Goal: Find specific page/section: Find specific page/section

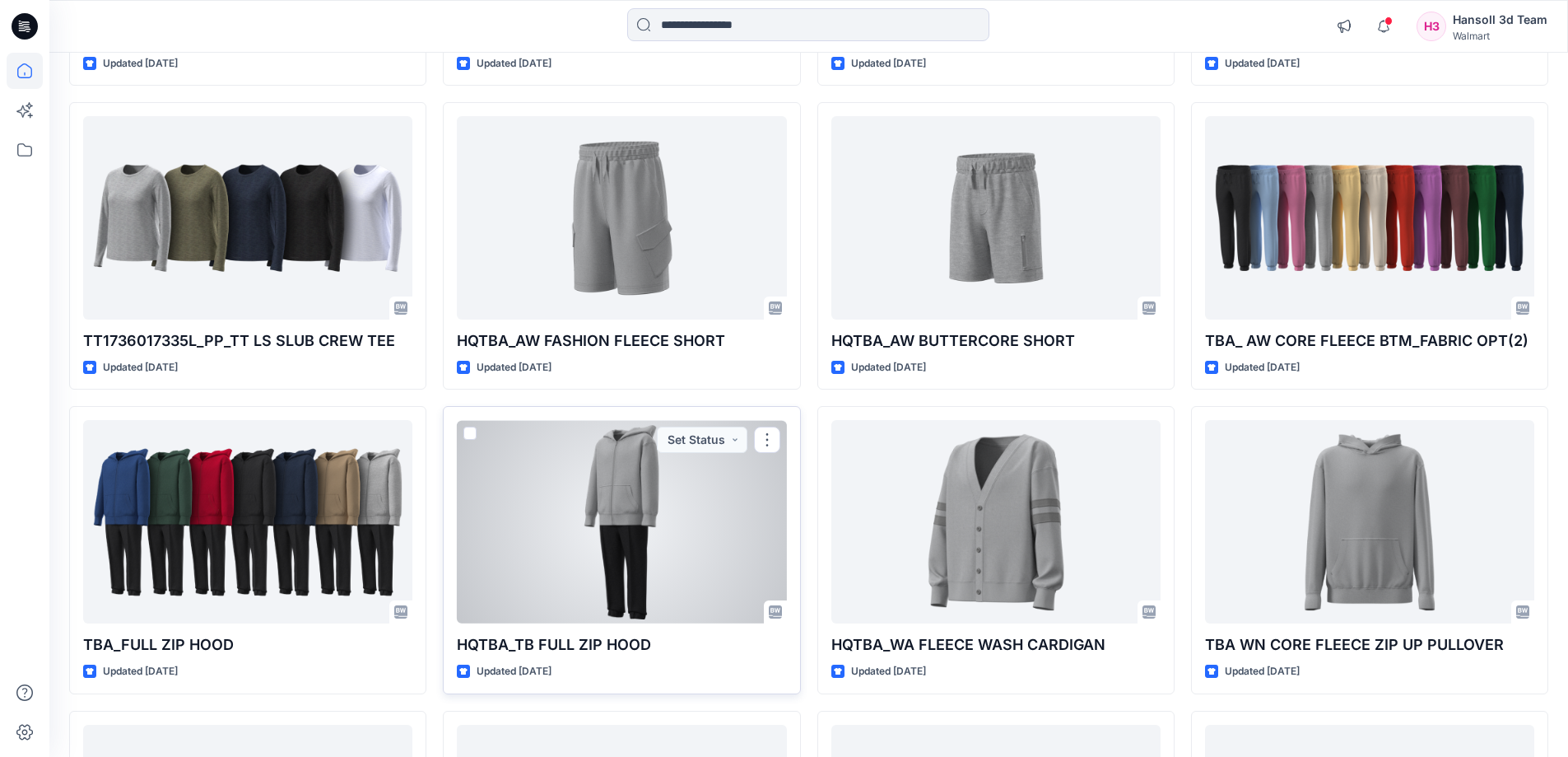
scroll to position [1071, 0]
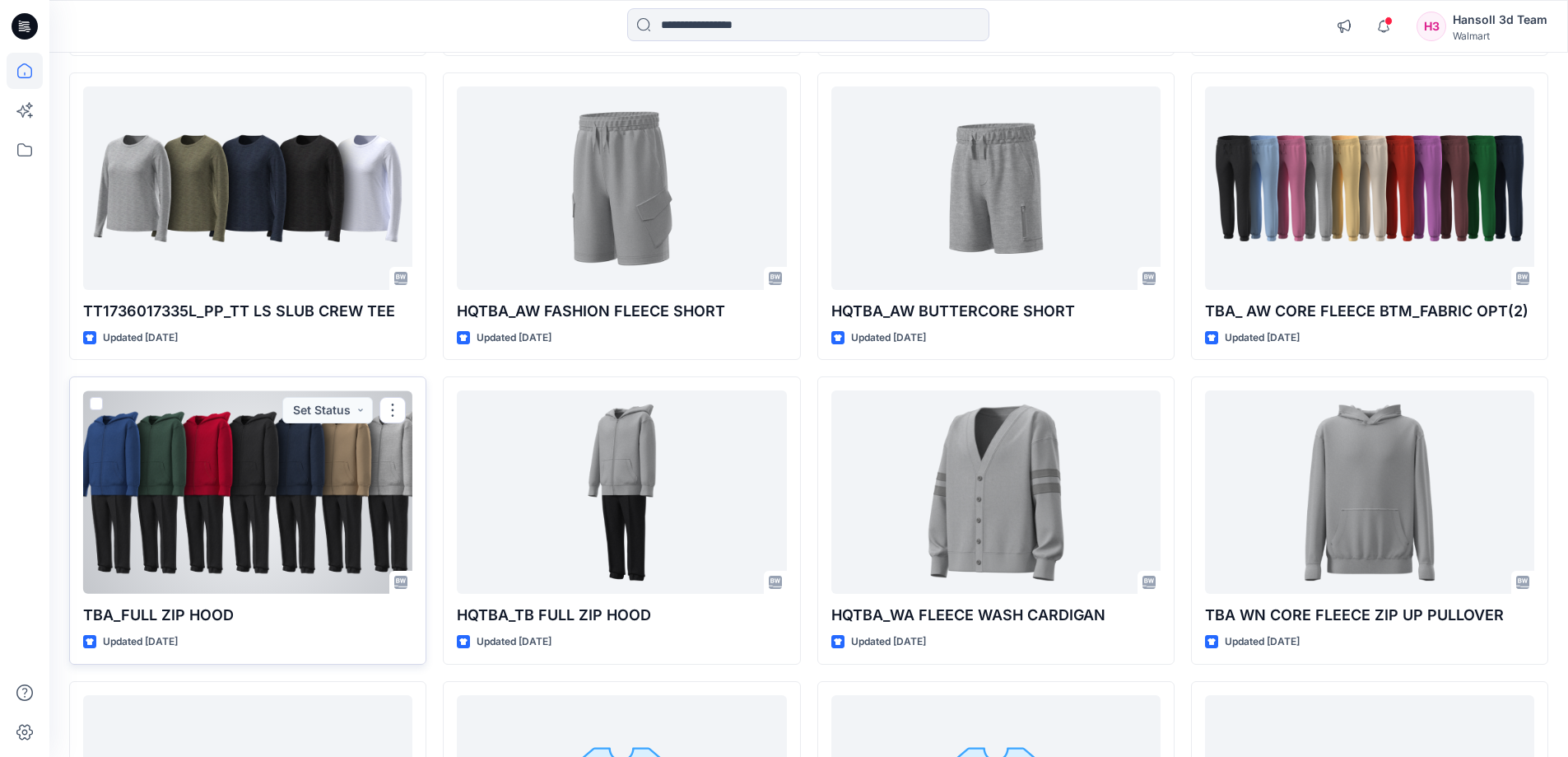
click at [304, 525] on div at bounding box center [248, 491] width 330 height 203
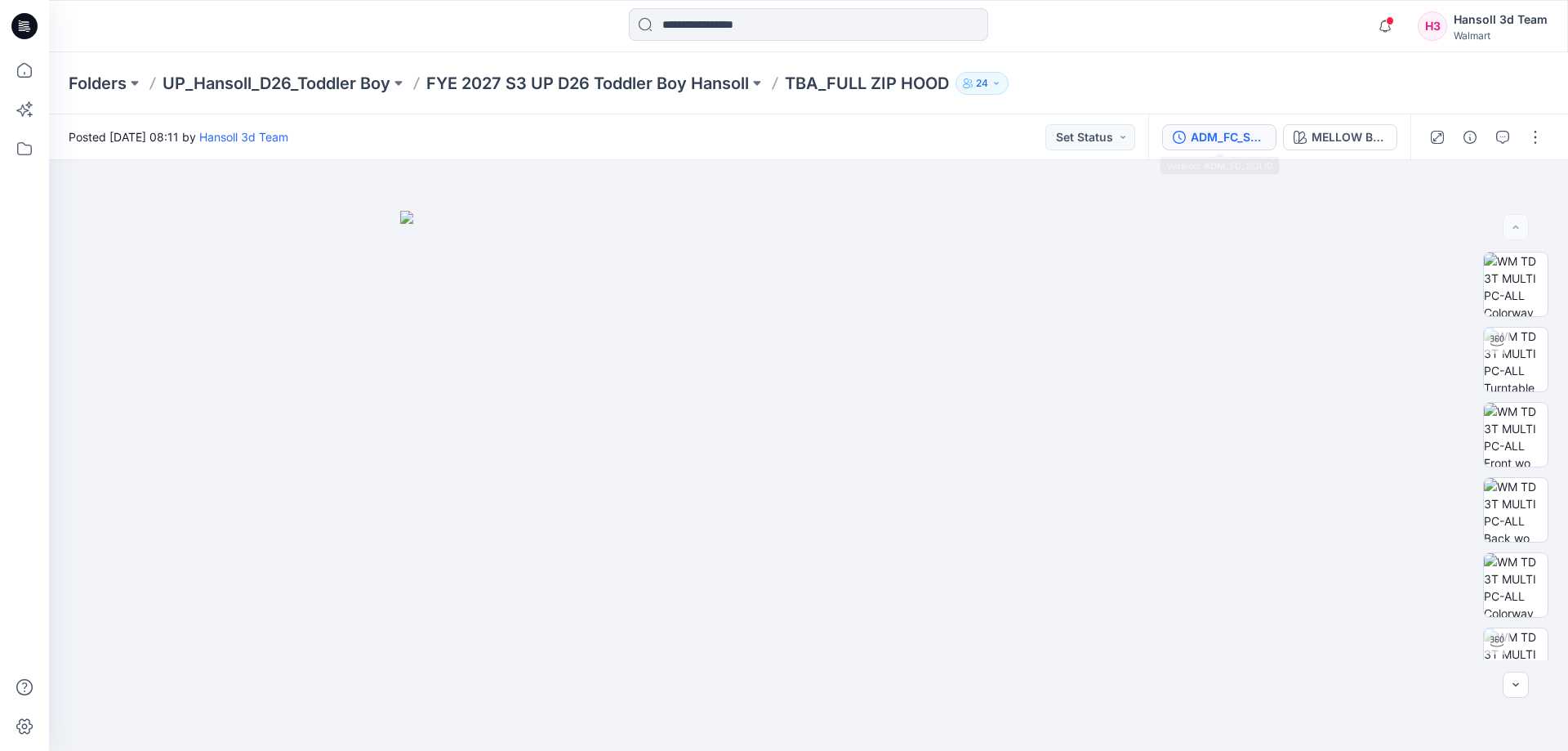
click at [1180, 144] on button "ADM_FC_SOLID" at bounding box center [1220, 138] width 115 height 26
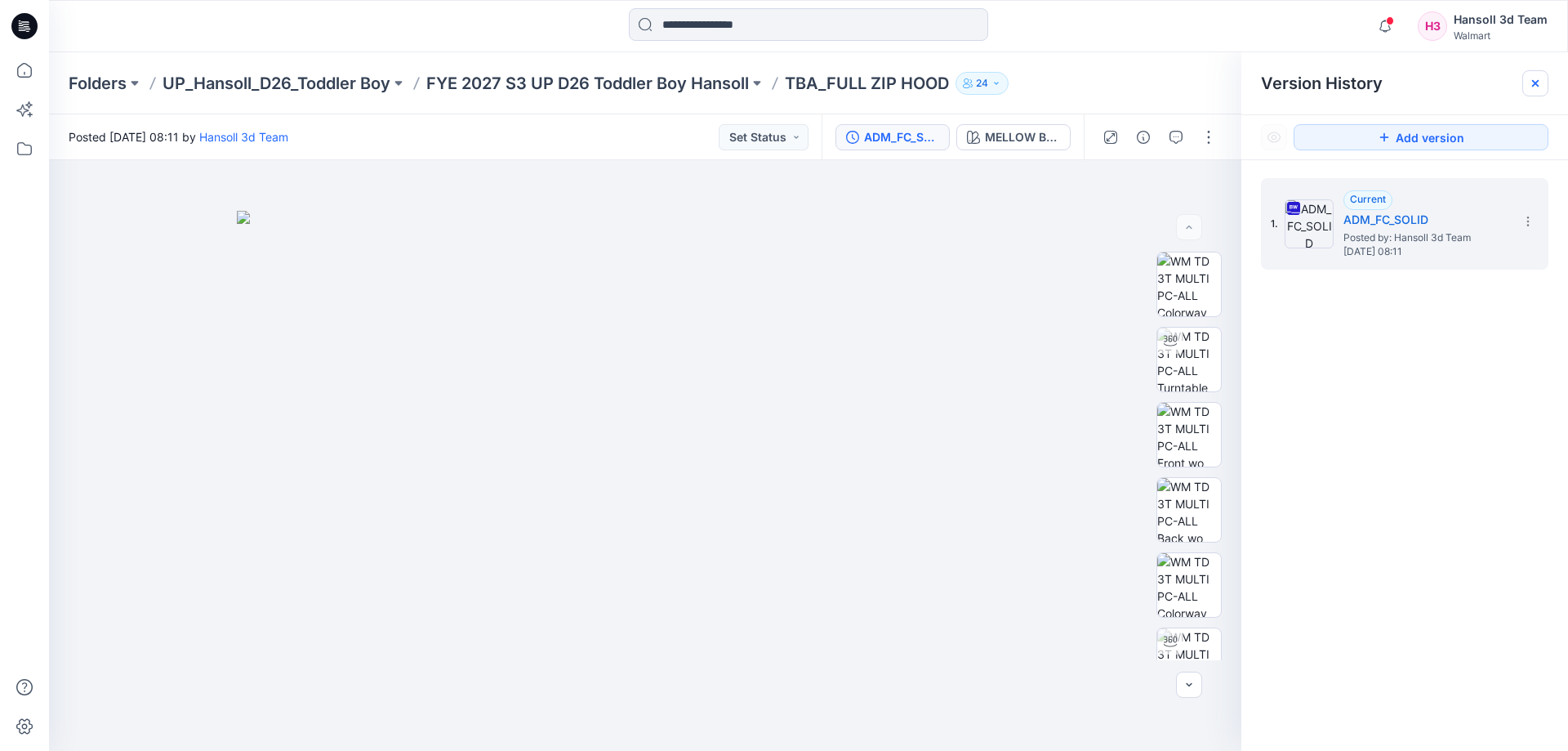
click at [1547, 84] on div at bounding box center [1535, 84] width 26 height 26
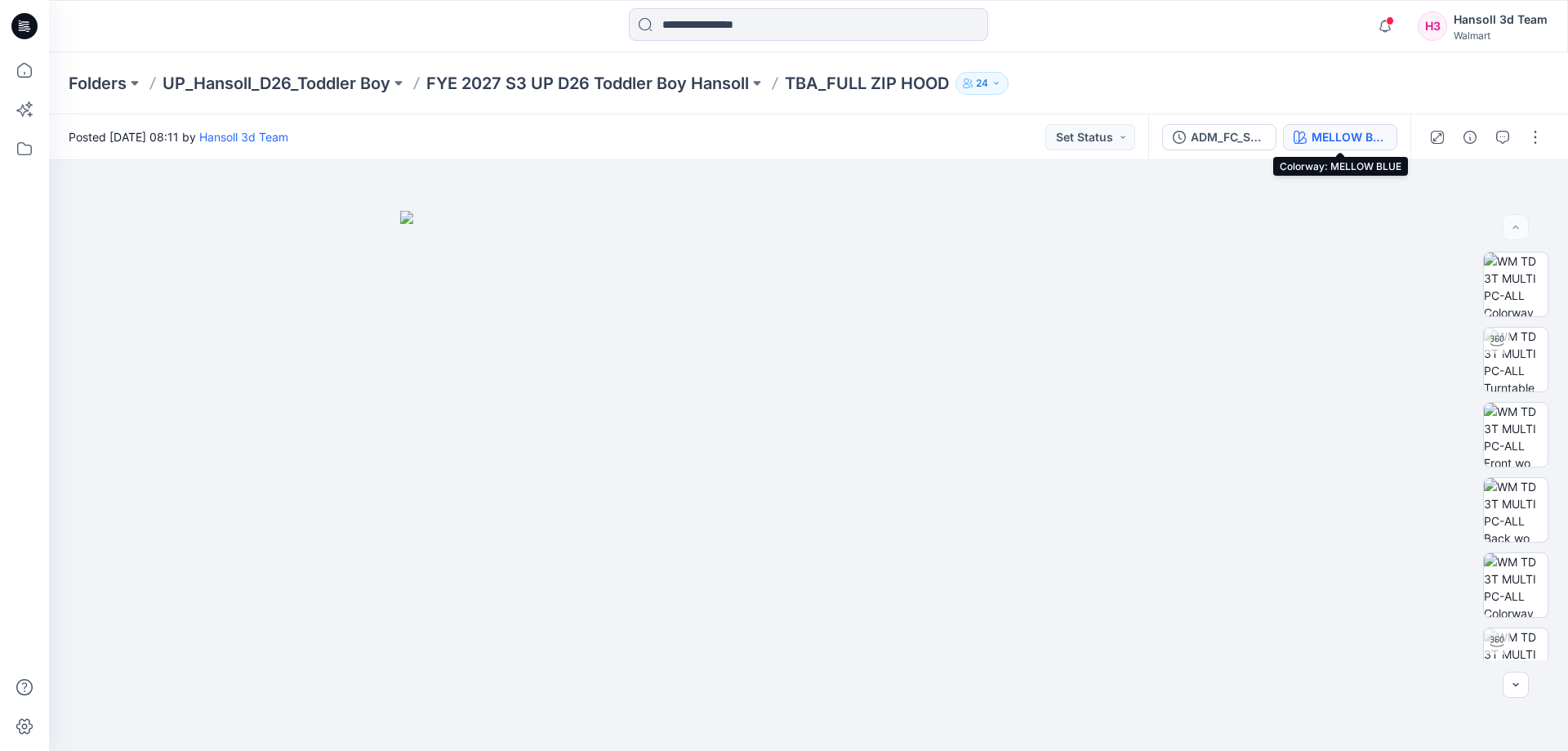
click at [1327, 134] on div "MELLOW BLUE" at bounding box center [1349, 137] width 75 height 18
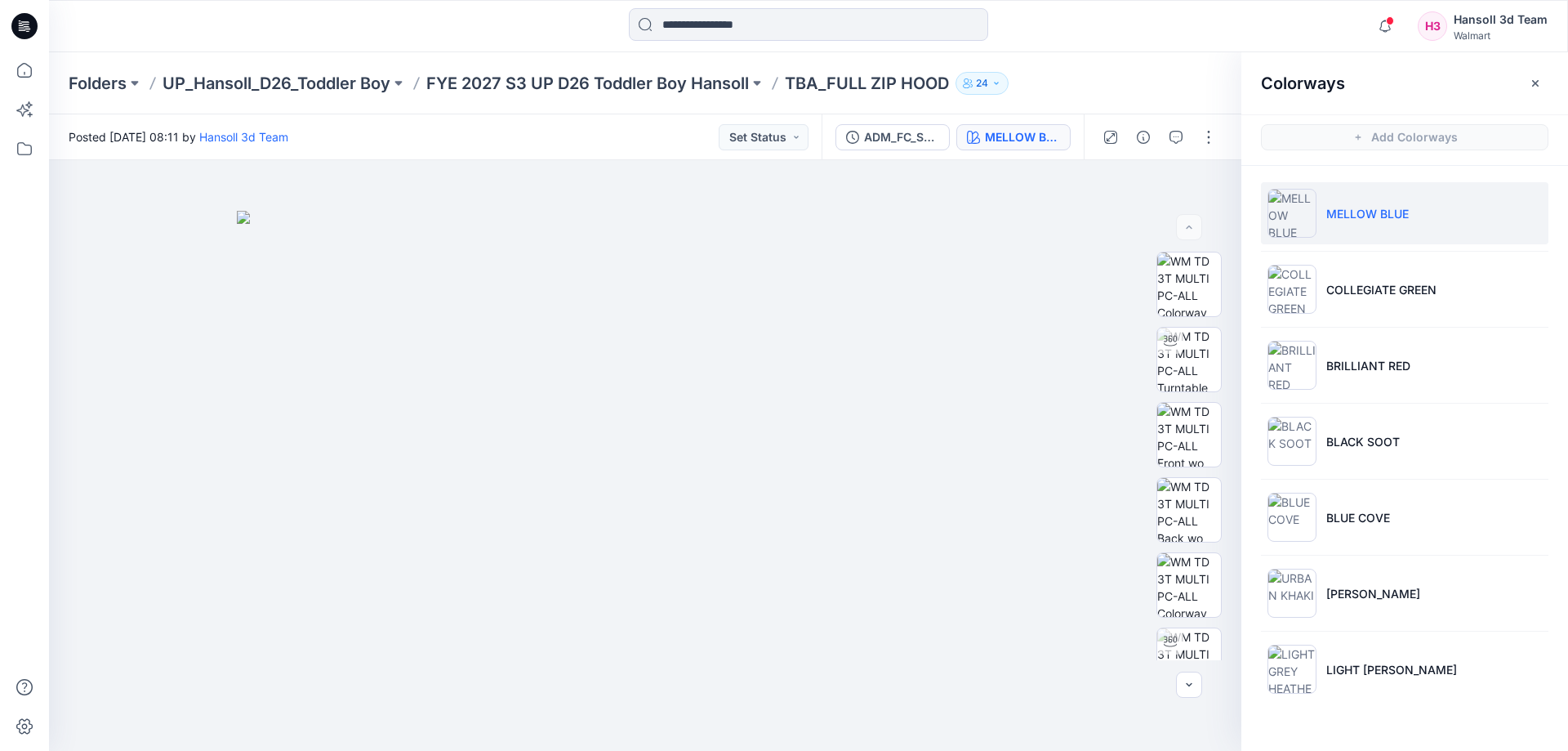
click at [1564, 84] on div "Colorways" at bounding box center [1404, 82] width 327 height 61
click at [1562, 84] on div "Colorways" at bounding box center [1404, 82] width 327 height 61
click at [1524, 80] on button "button" at bounding box center [1535, 84] width 26 height 26
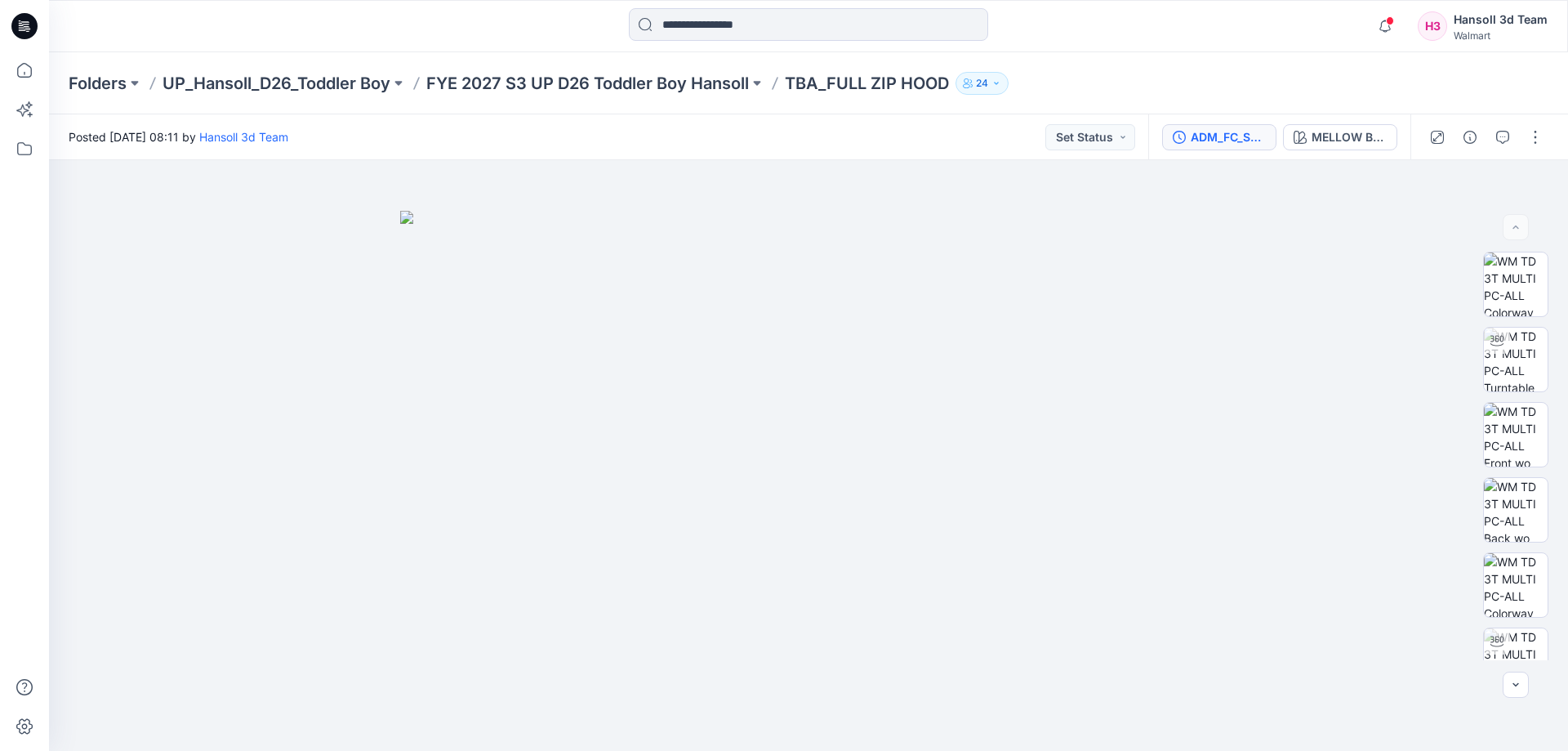
click at [1230, 132] on div "ADM_FC_SOLID" at bounding box center [1228, 137] width 75 height 18
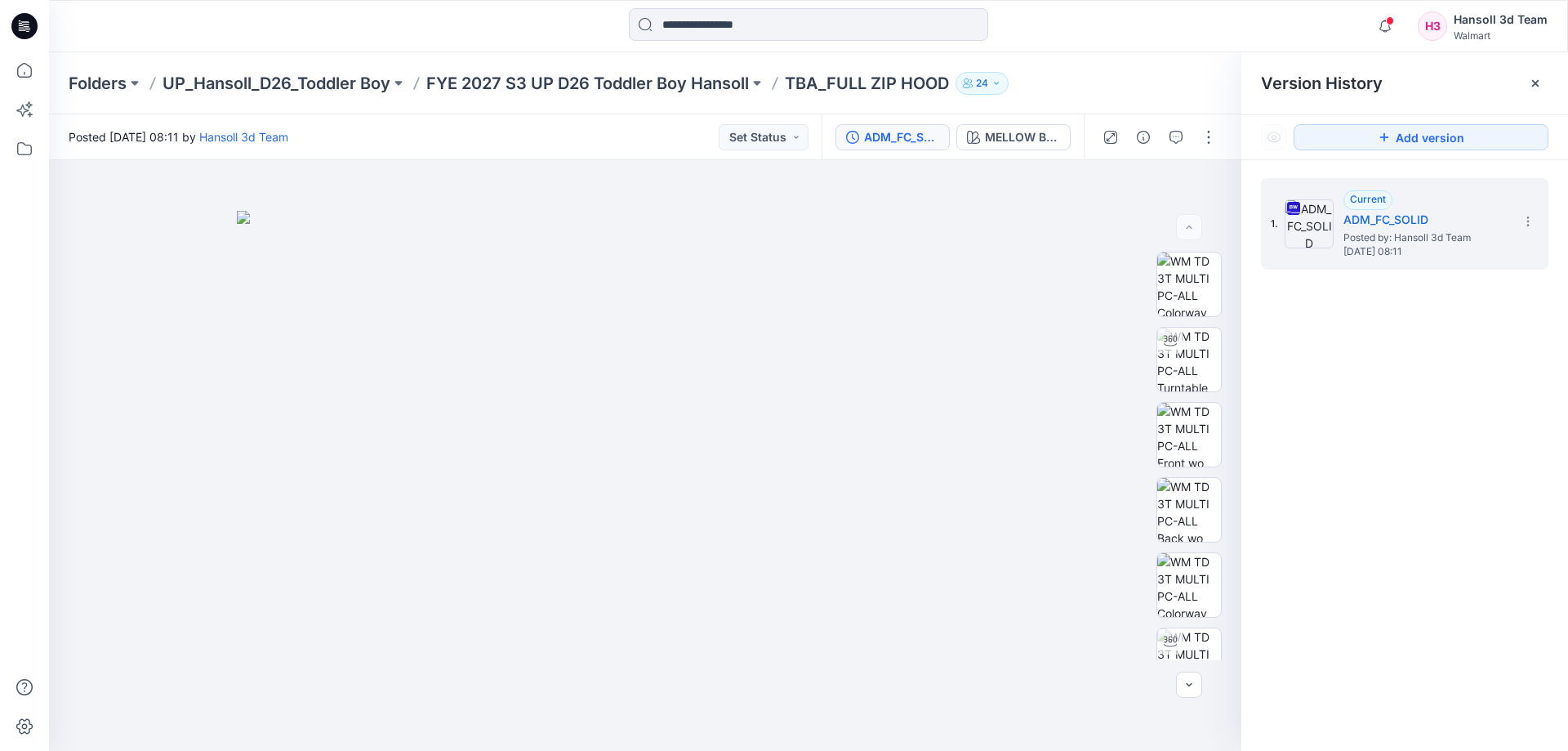
click at [1534, 84] on icon at bounding box center [1535, 83] width 6 height 6
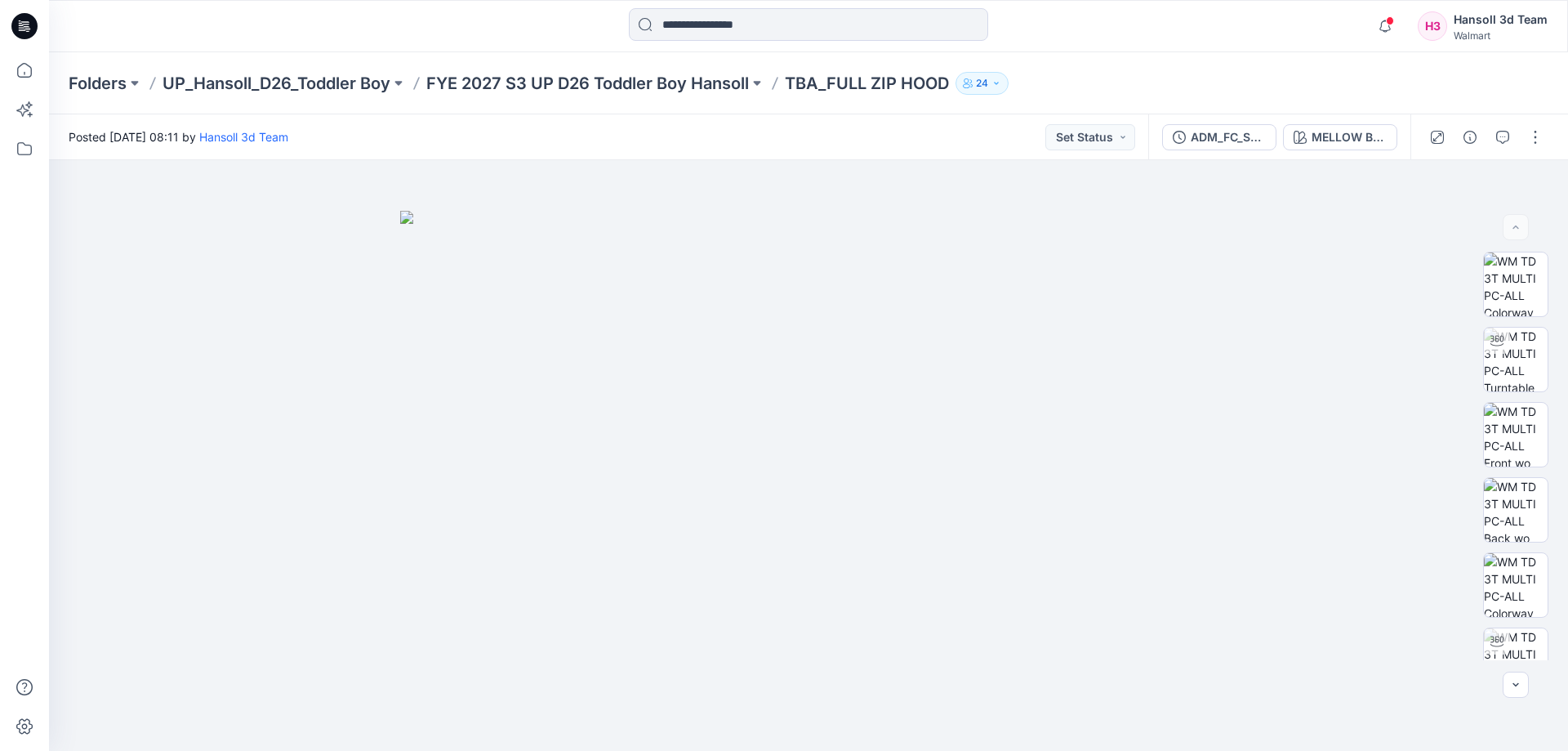
click at [635, 51] on div "Notifications Your style 17332L_TT LS SLUB V NECK TEE is ready [DATE] 09:15 You…" at bounding box center [808, 26] width 1519 height 52
click at [658, 78] on p "FYE 2027 S3 UP D26 Toddler Boy Hansoll" at bounding box center [588, 84] width 323 height 23
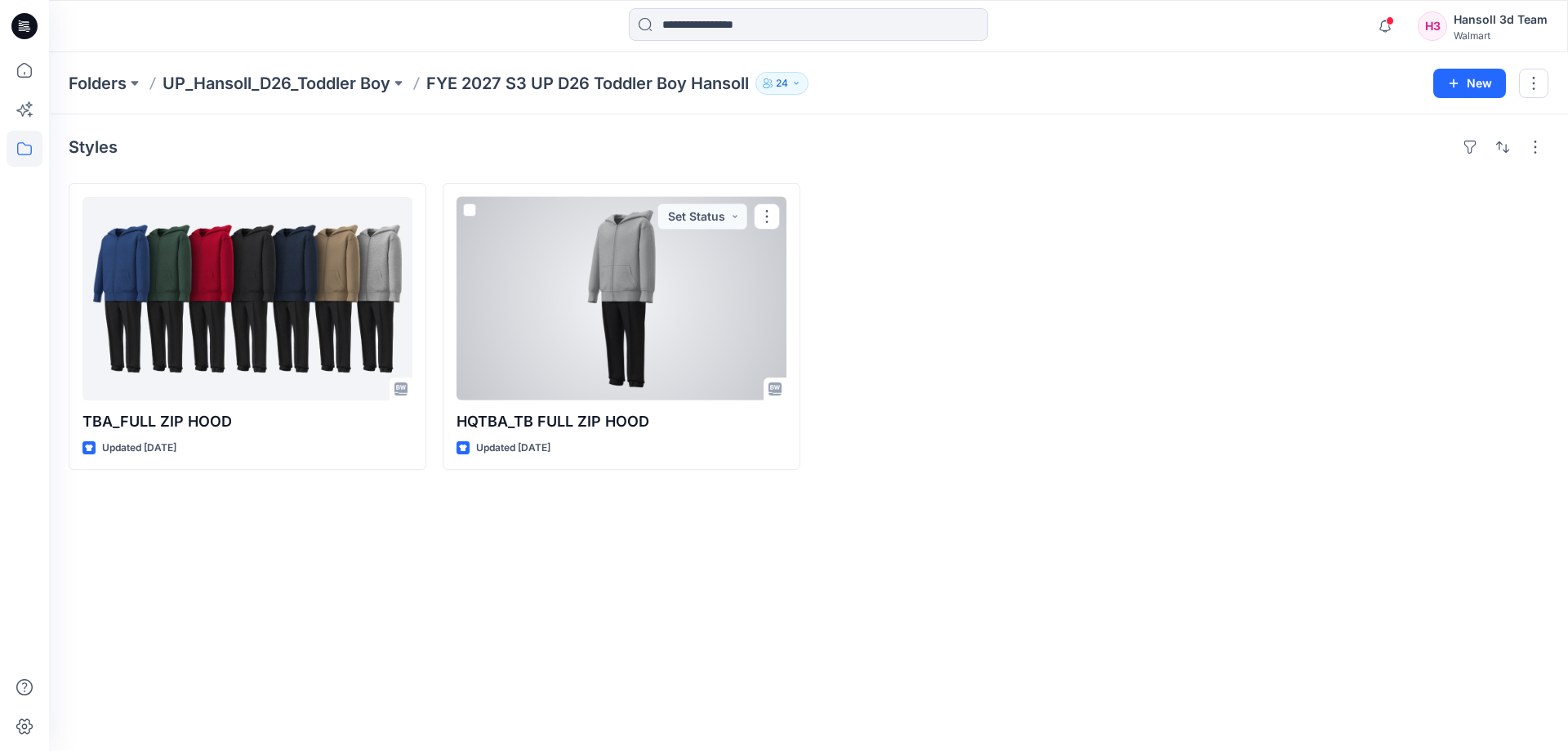
click at [606, 315] on div at bounding box center [621, 298] width 330 height 204
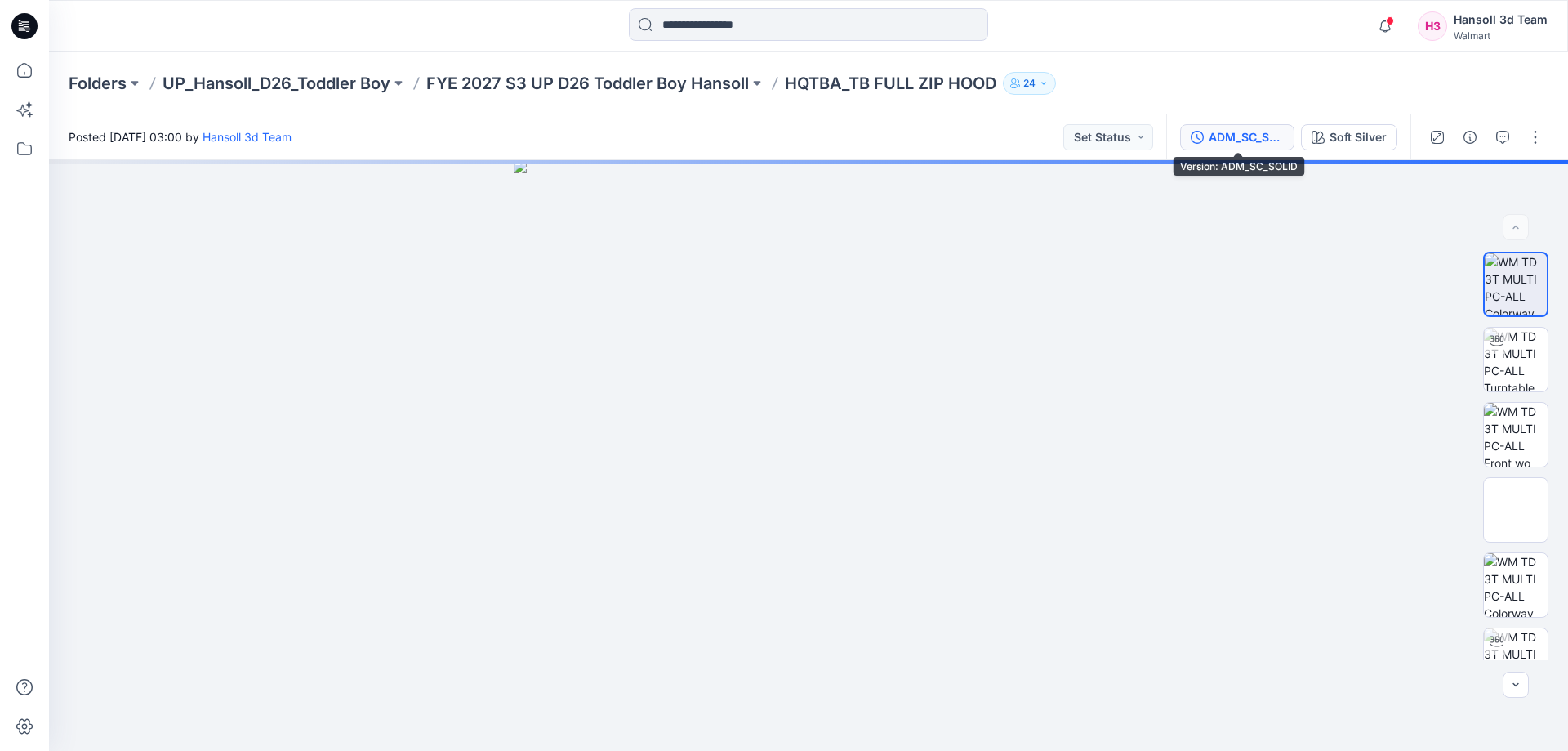
click at [1274, 134] on div "ADM_SC_SOLID" at bounding box center [1245, 137] width 75 height 18
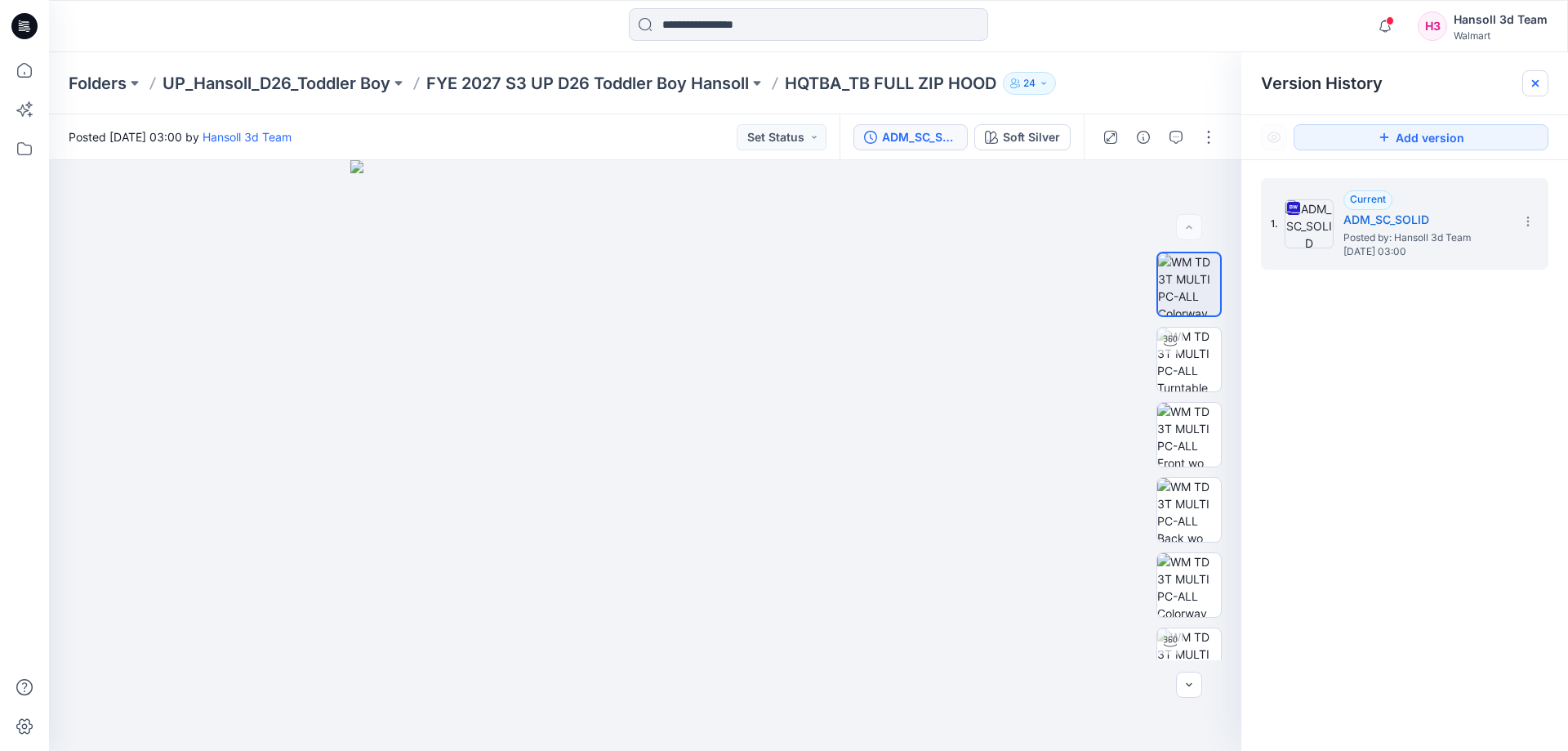
click at [1527, 89] on div at bounding box center [1535, 84] width 26 height 26
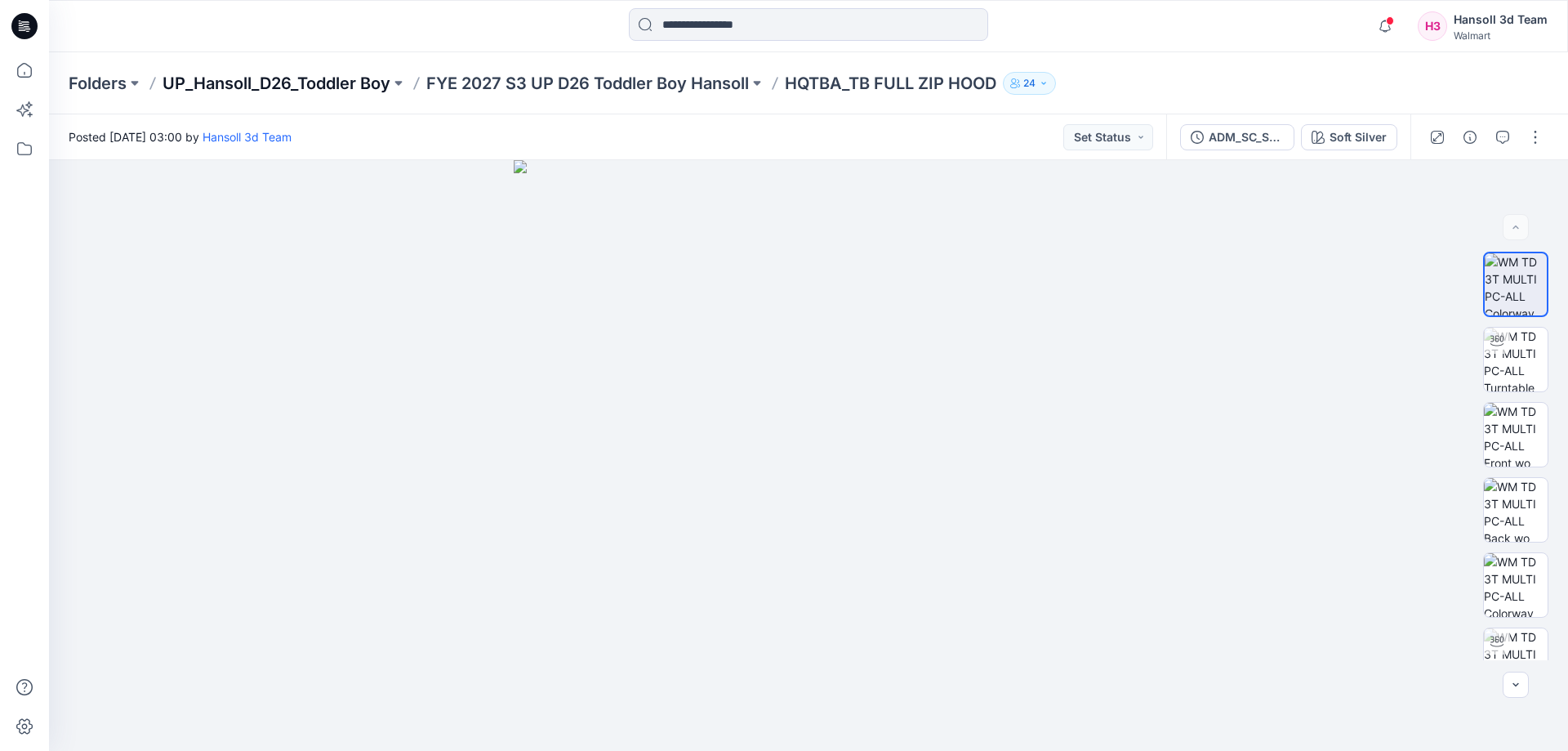
click at [308, 76] on p "UP_Hansoll_D26_Toddler Boy" at bounding box center [276, 84] width 228 height 23
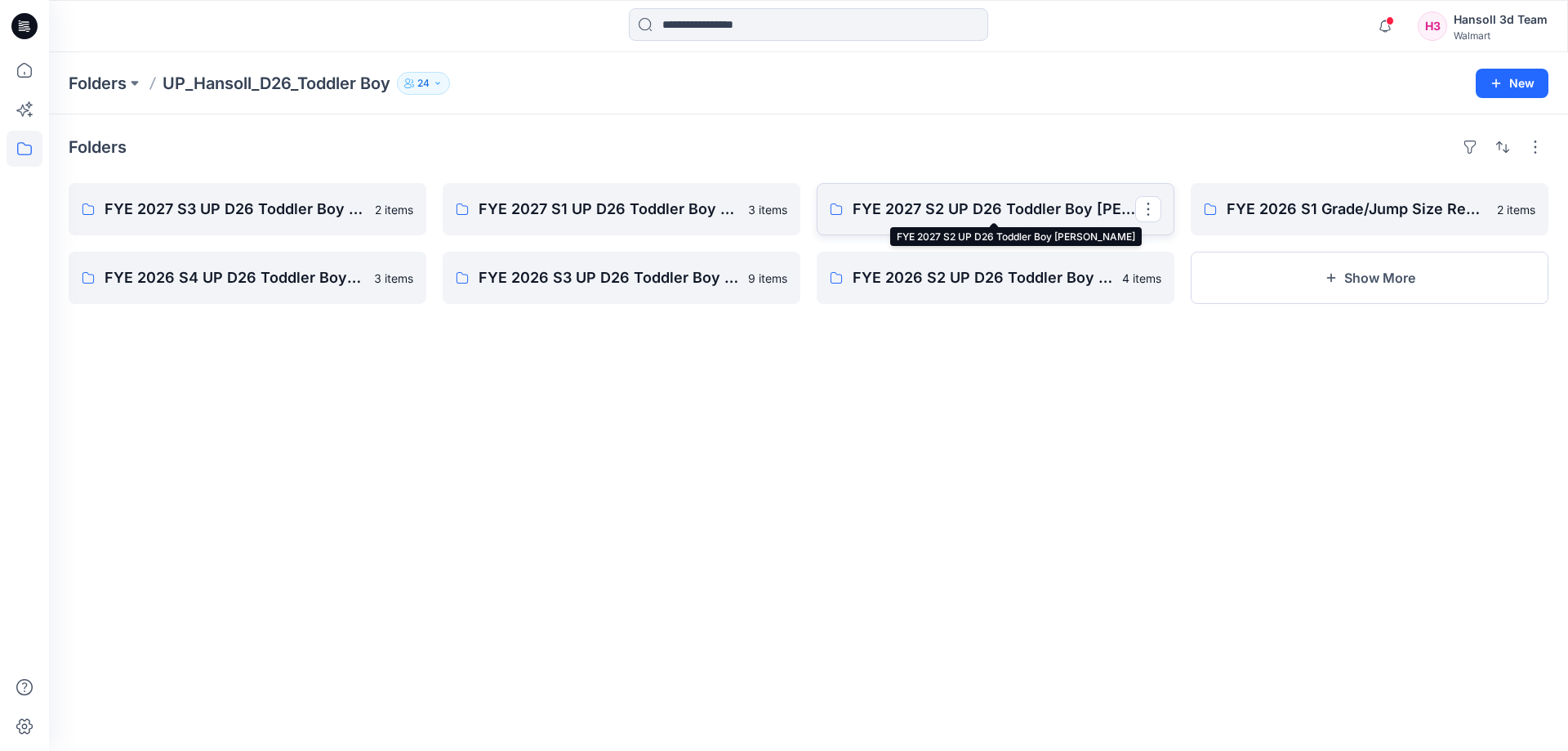
click at [918, 206] on p "FYE 2027 S2 UP D26 Toddler Boy [PERSON_NAME]" at bounding box center [993, 209] width 283 height 23
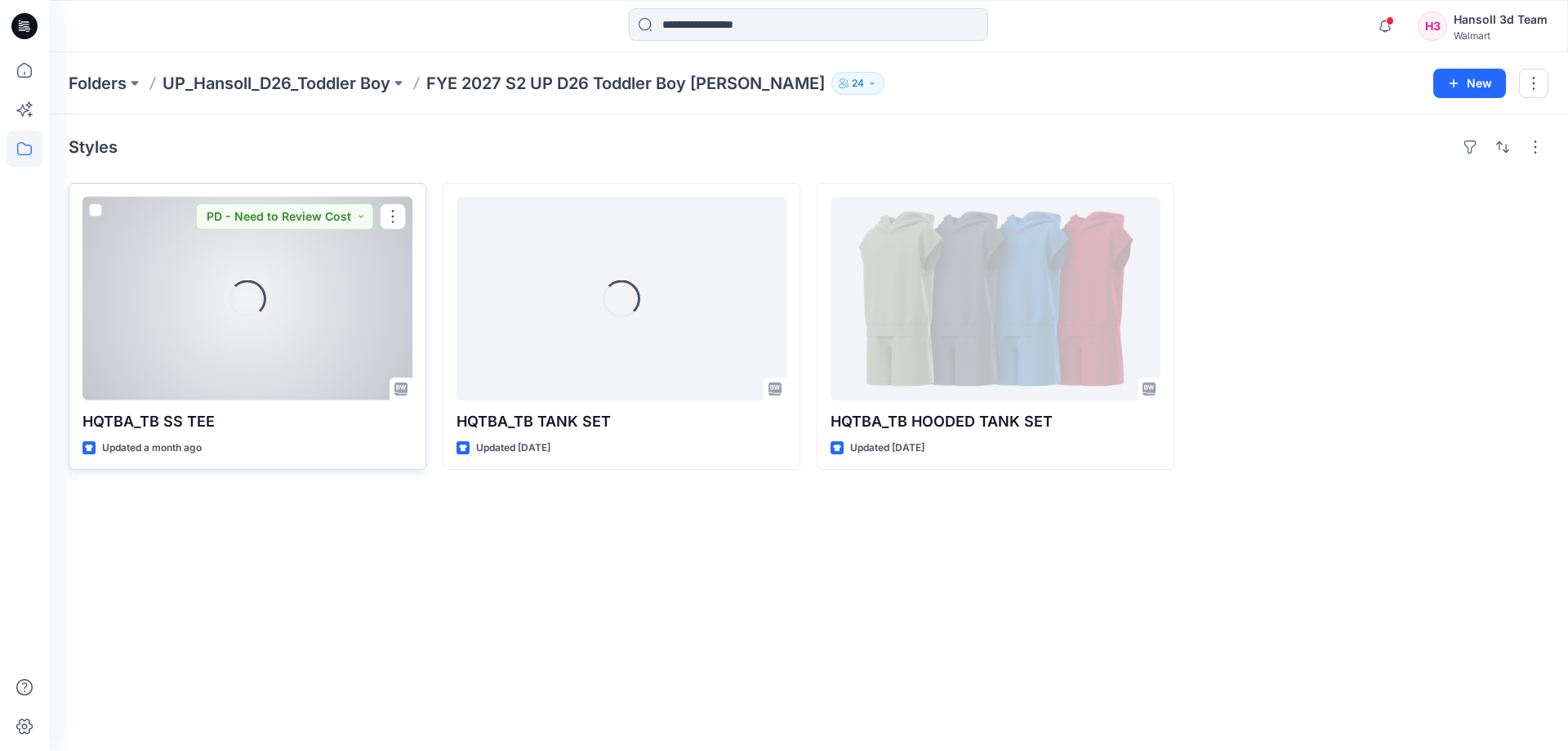
click at [293, 333] on div "Loading..." at bounding box center [248, 298] width 330 height 204
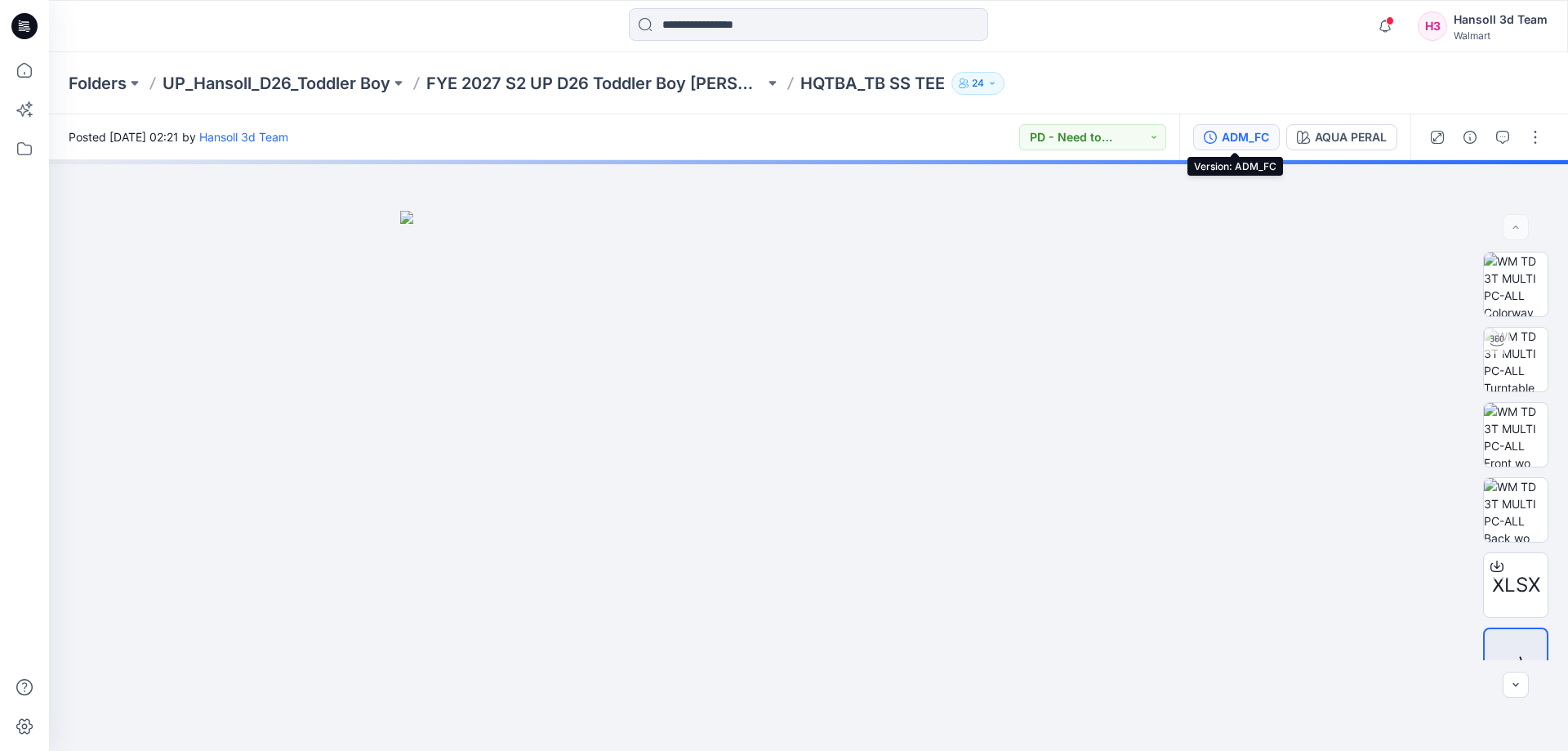
click at [1235, 146] on button "ADM_FC" at bounding box center [1237, 138] width 86 height 26
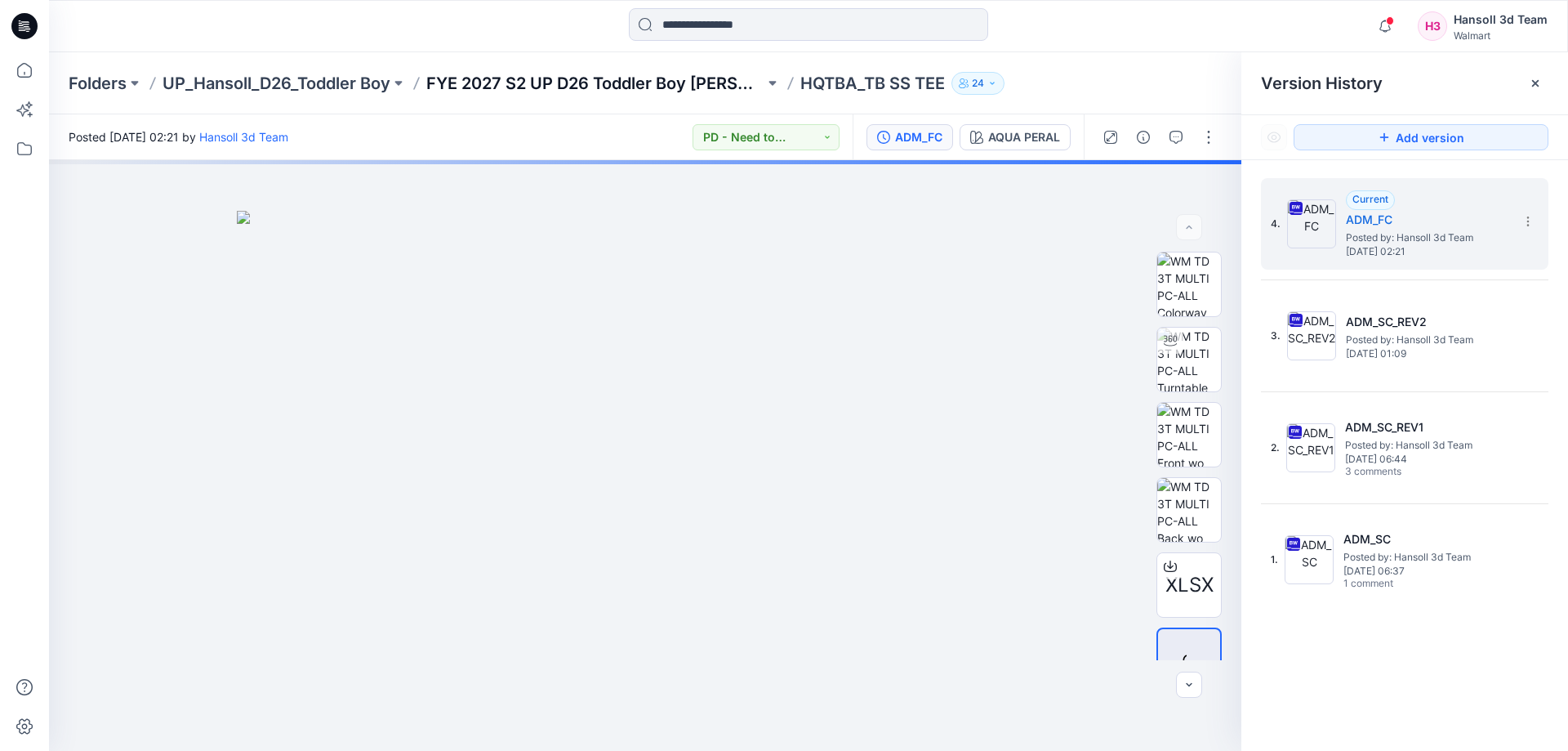
click at [560, 84] on p "FYE 2027 S2 UP D26 Toddler Boy [PERSON_NAME]" at bounding box center [596, 84] width 338 height 23
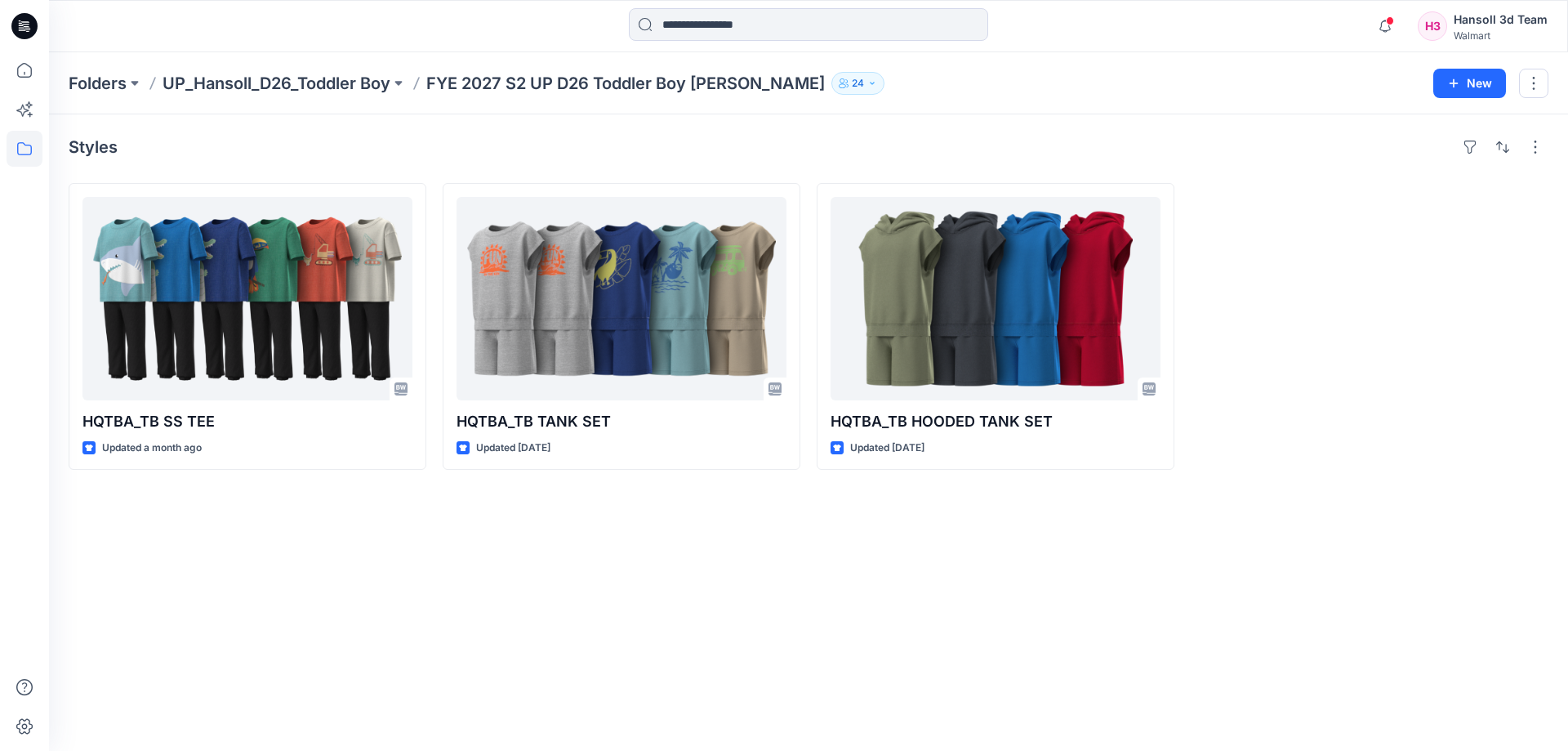
click at [512, 74] on p "FYE 2027 S2 UP D26 Toddler Boy [PERSON_NAME]" at bounding box center [626, 84] width 398 height 23
click at [373, 85] on p "UP_Hansoll_D26_Toddler Boy" at bounding box center [276, 84] width 228 height 23
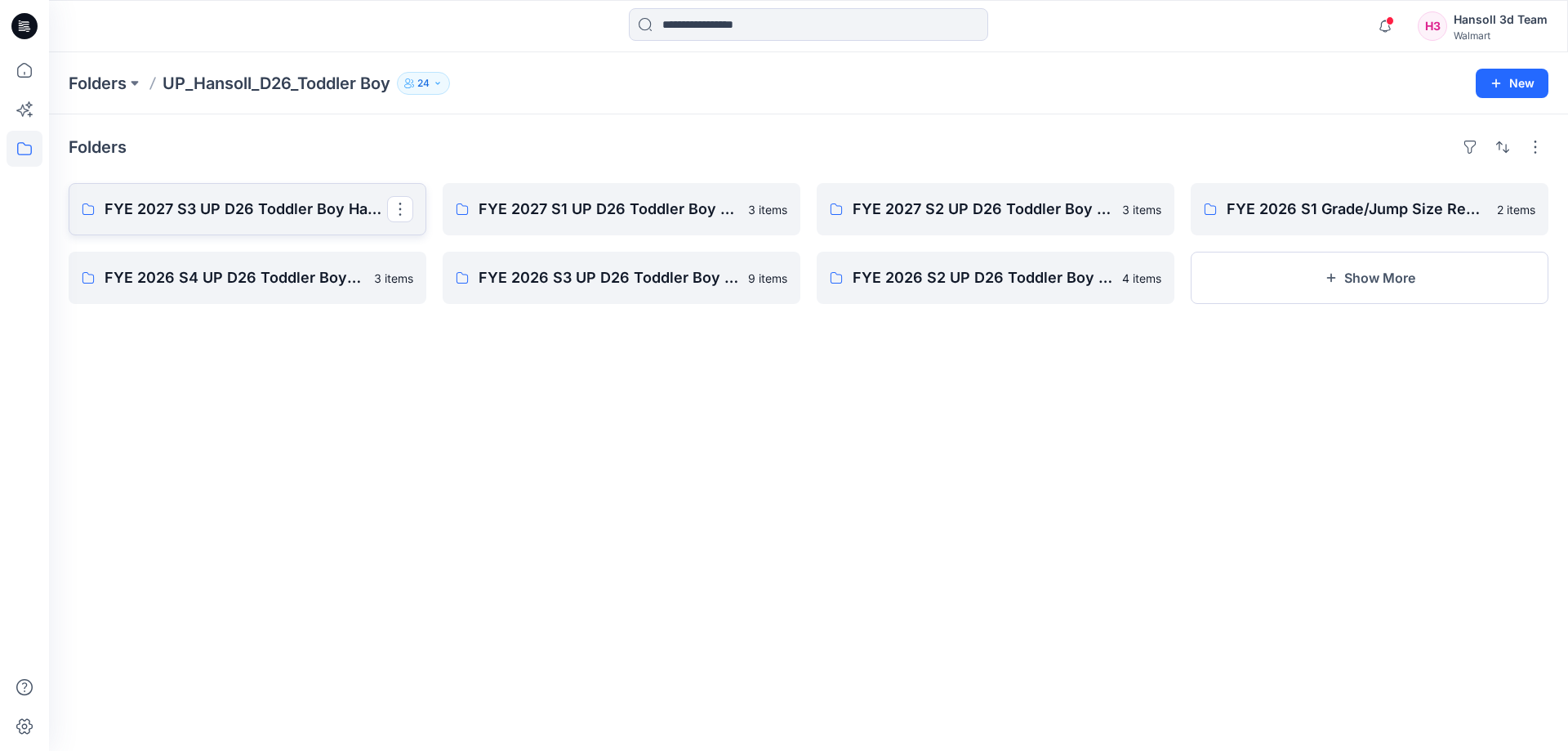
click at [252, 204] on p "FYE 2027 S3 UP D26 Toddler Boy Hansoll" at bounding box center [246, 209] width 283 height 23
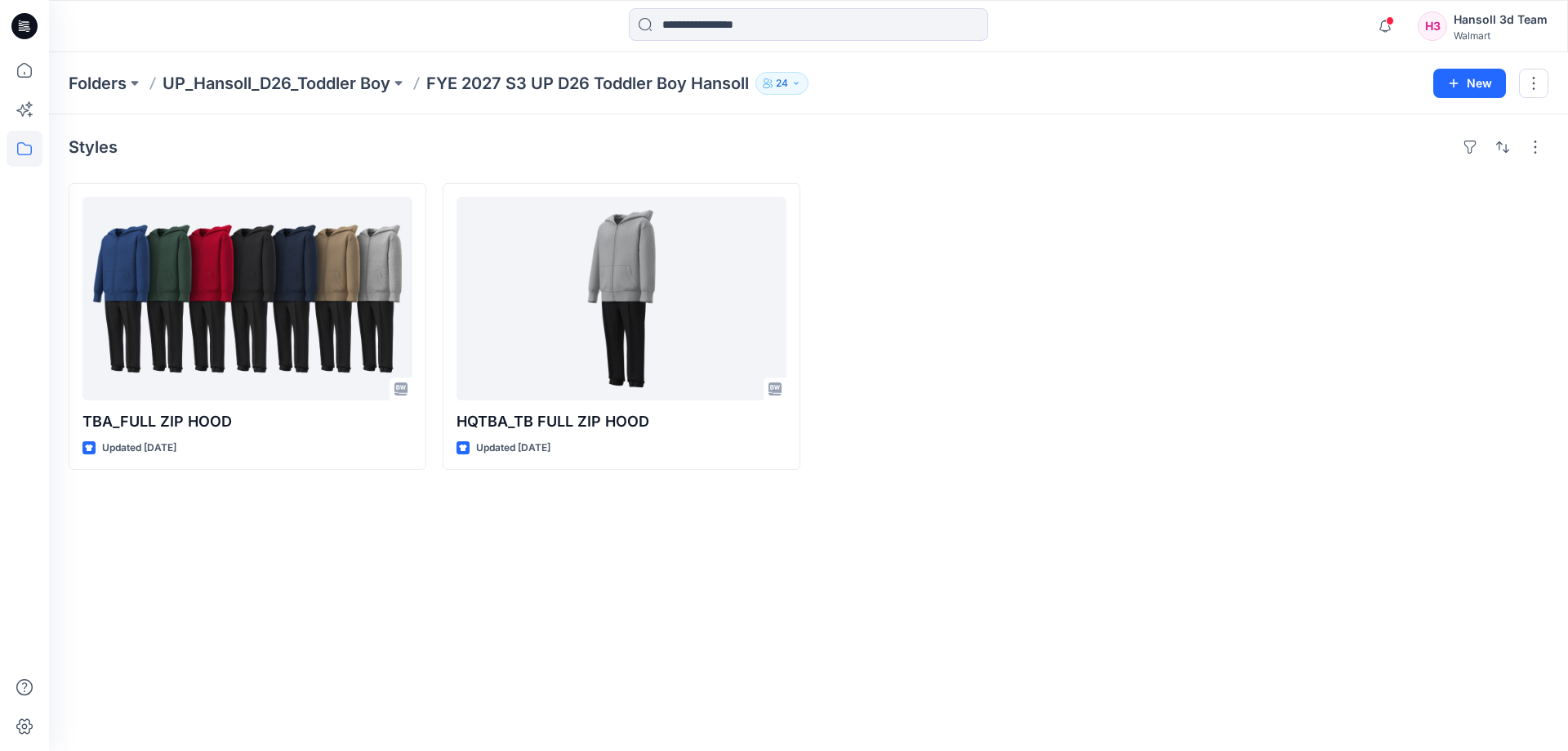
click at [856, 476] on div "Styles TBA_FULL ZIP HOOD Updated [DATE] HQTBA_TB FULL ZIP HOOD Updated [DATE]" at bounding box center [808, 433] width 1519 height 636
